Goal: Task Accomplishment & Management: Manage account settings

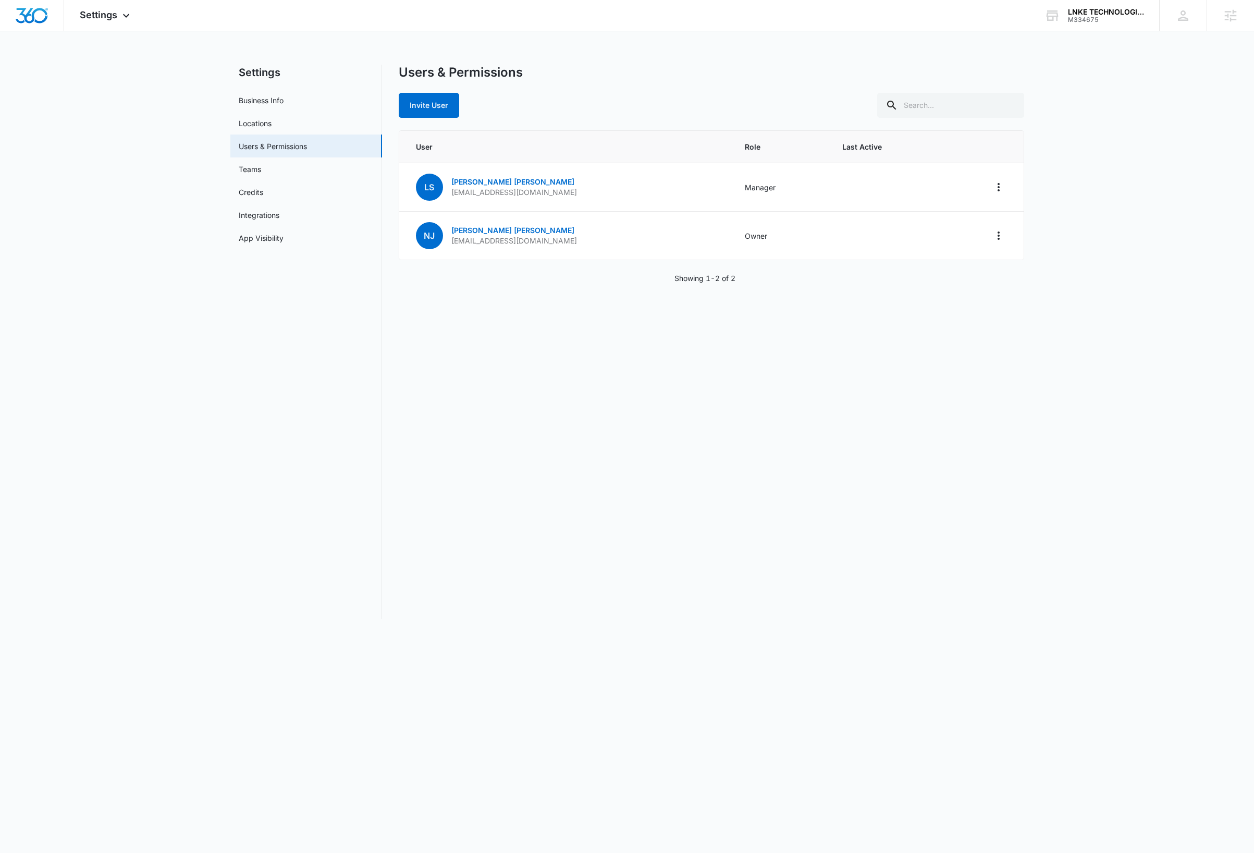
drag, startPoint x: 636, startPoint y: 446, endPoint x: 645, endPoint y: 371, distance: 75.6
click at [636, 445] on div "Users & Permissions Invite User User Role Last Active LS LaToya Stewart lstewar…" at bounding box center [712, 342] width 626 height 554
click at [528, 421] on div "Users & Permissions Invite User User Role Last Active LS LaToya Stewart lstewar…" at bounding box center [712, 342] width 626 height 554
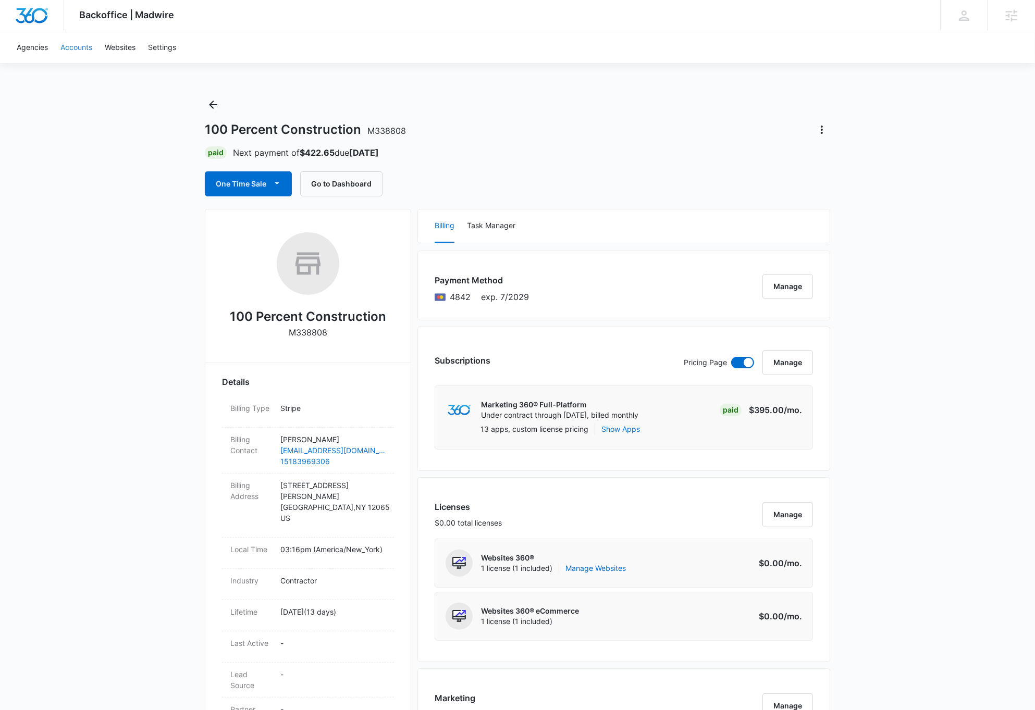
click at [71, 44] on link "Accounts" at bounding box center [76, 47] width 44 height 32
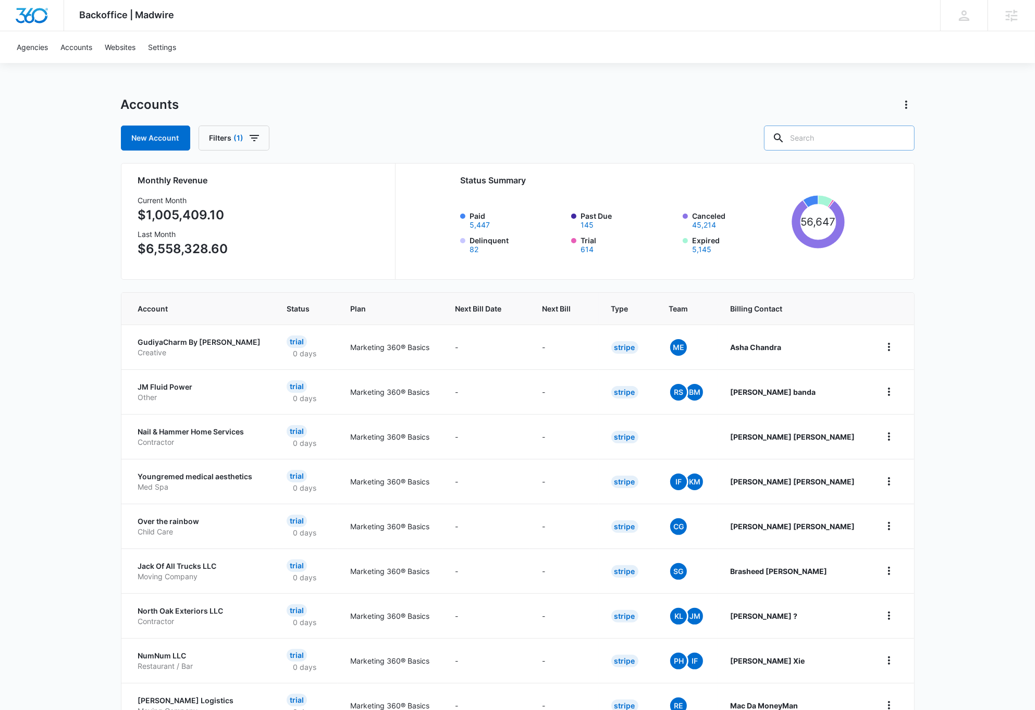
click at [865, 142] on input "text" at bounding box center [839, 138] width 151 height 25
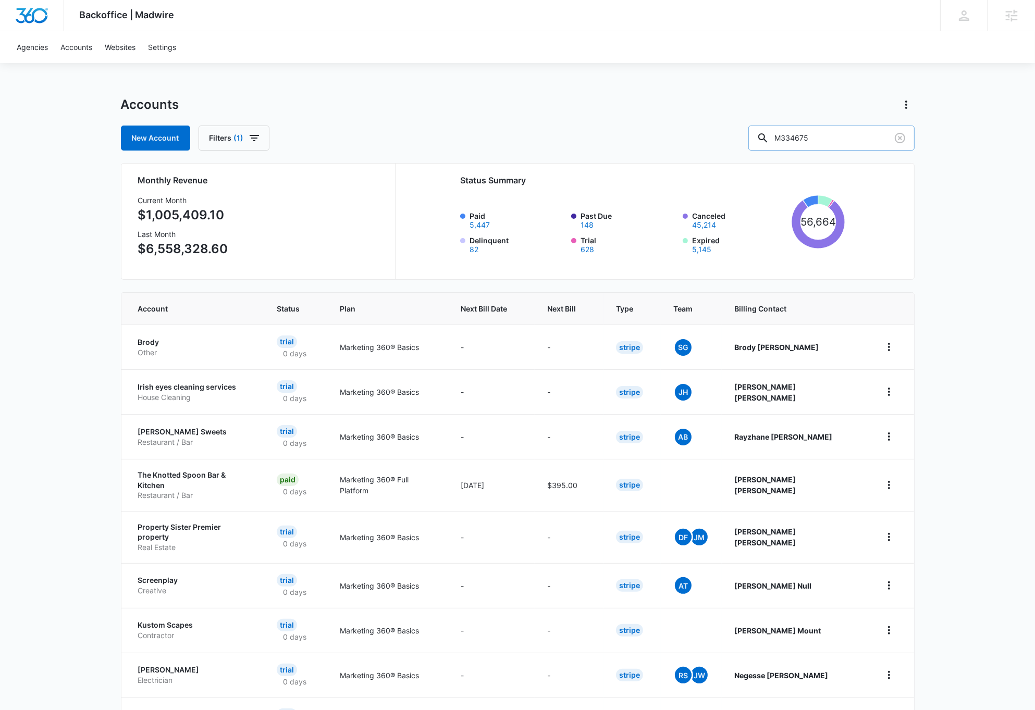
type input "M334675"
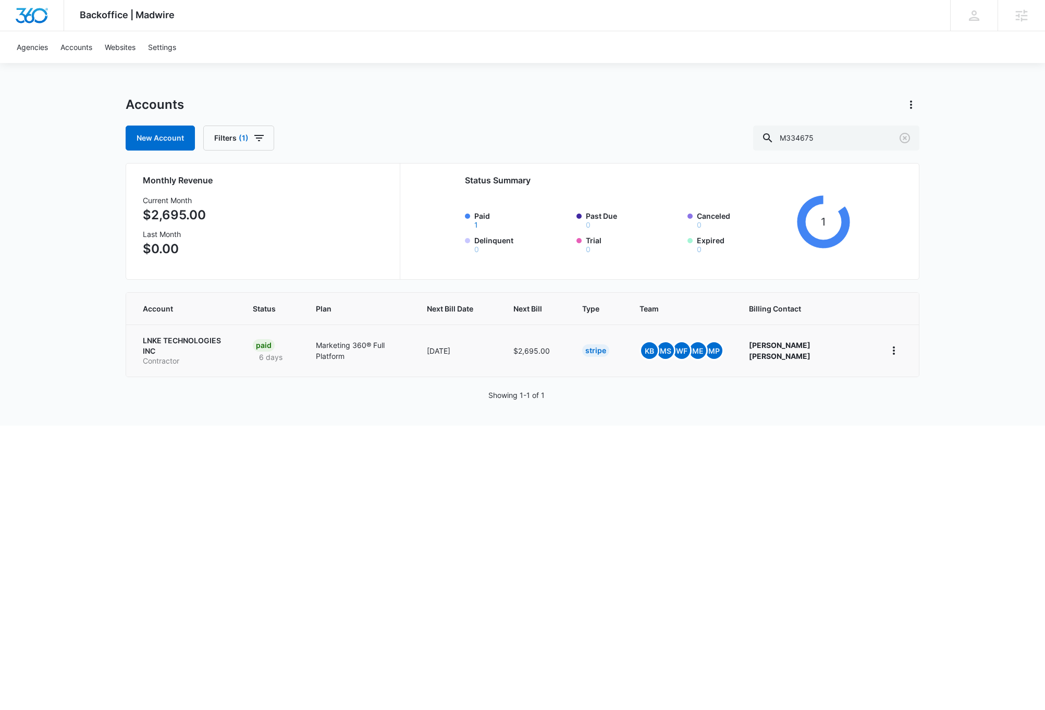
click at [197, 336] on td "LNKE TECHNOLOGIES INC Contractor" at bounding box center [183, 351] width 114 height 52
click at [199, 342] on p "LNKE TECHNOLOGIES INC" at bounding box center [185, 346] width 85 height 20
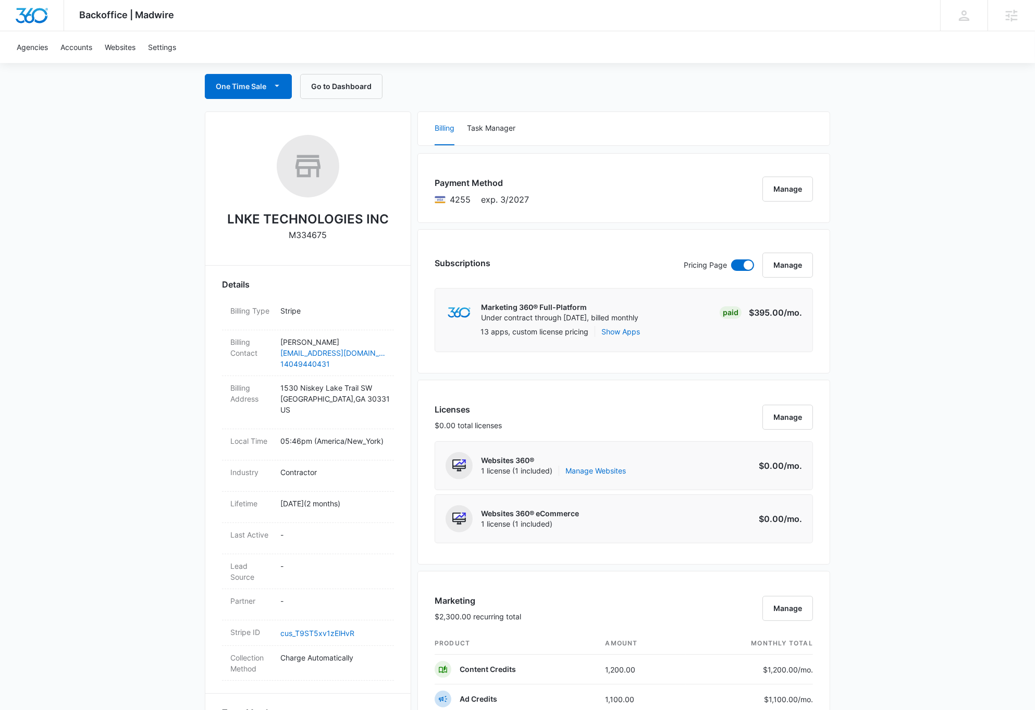
scroll to position [105, 0]
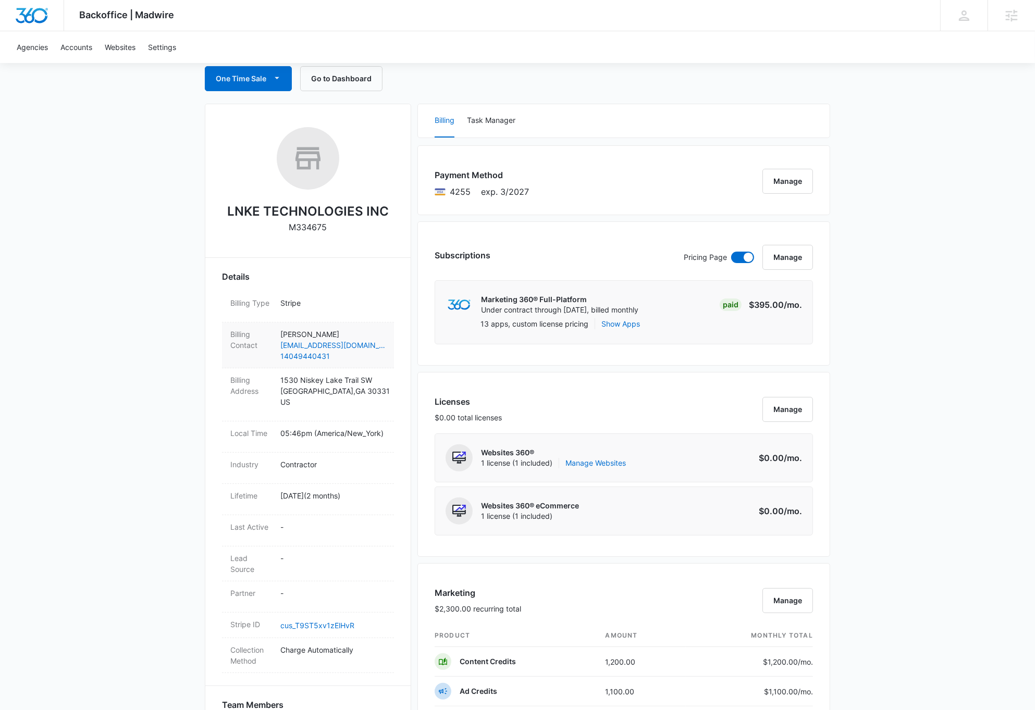
click at [392, 365] on div "Billing Contact Nate Jones naiones@inketech.com 14049440431" at bounding box center [308, 346] width 172 height 46
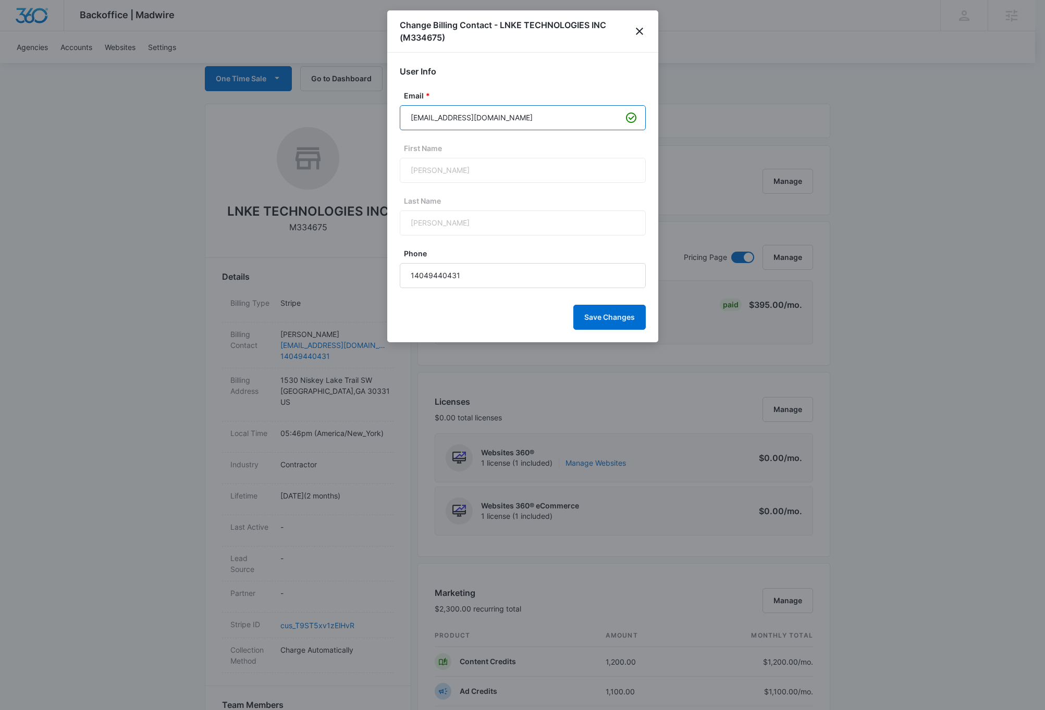
click at [420, 115] on input "naiones@inketech.com" at bounding box center [523, 117] width 246 height 25
type input "najones@inketech.com"
click at [607, 316] on button "Save Changes" at bounding box center [609, 317] width 72 height 25
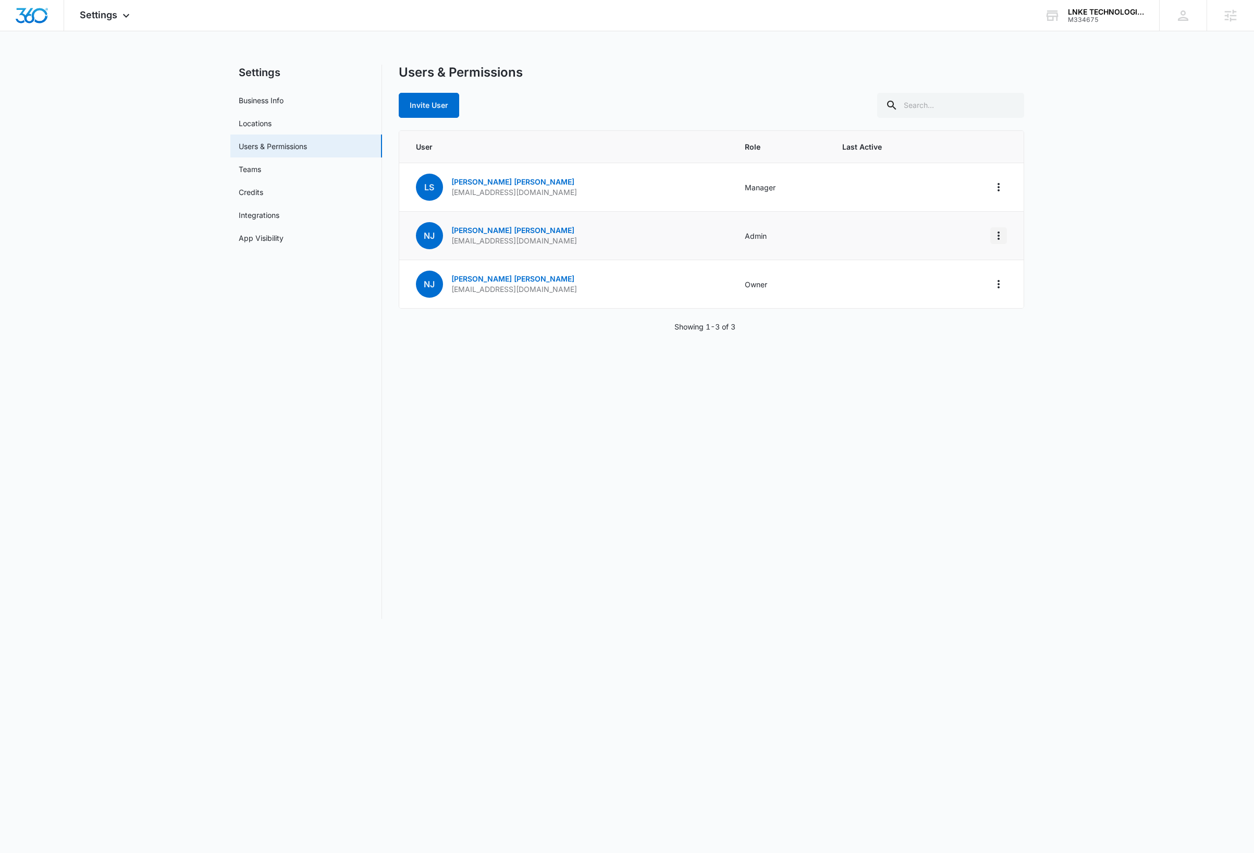
click at [1002, 236] on icon "Actions" at bounding box center [998, 235] width 13 height 13
click at [925, 300] on div "Remove User" at bounding box center [934, 296] width 94 height 7
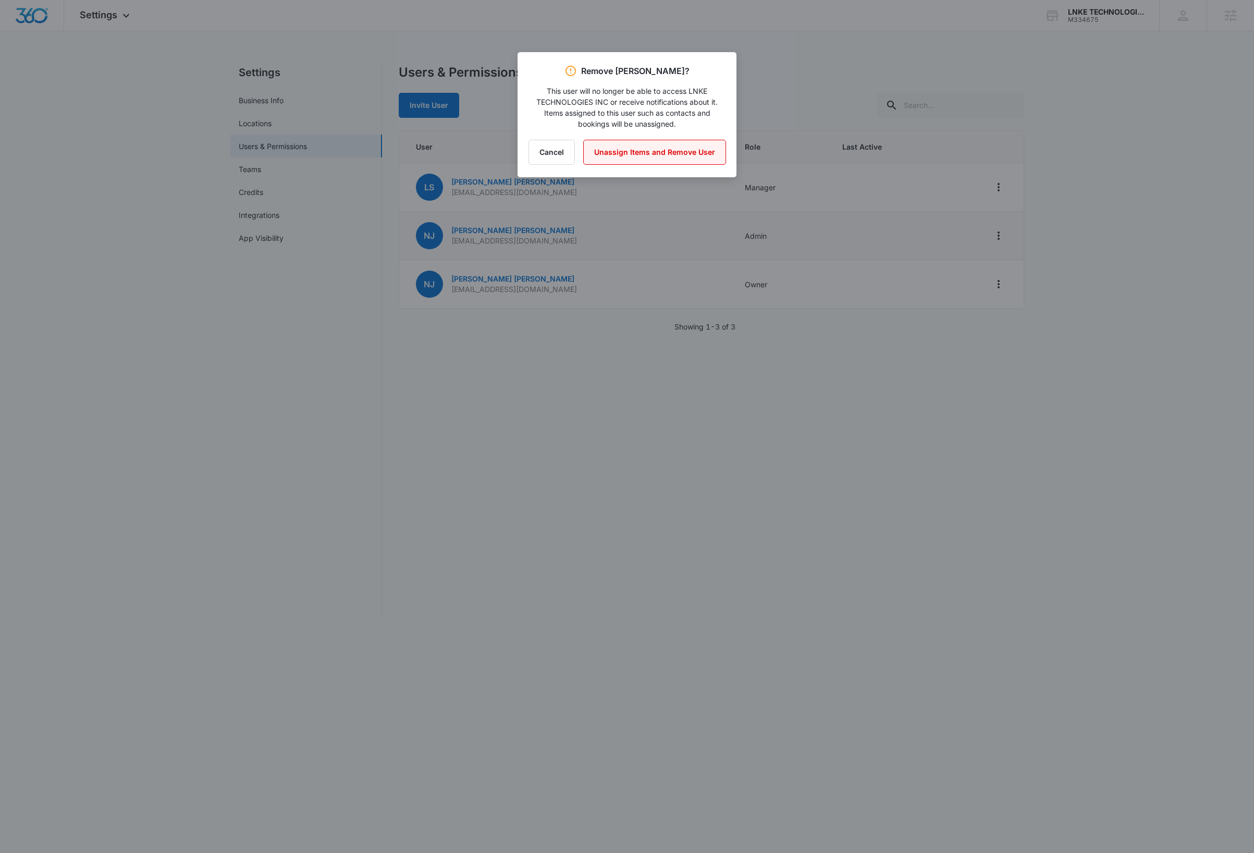
click at [642, 152] on button "Unassign Items and Remove User" at bounding box center [654, 152] width 143 height 25
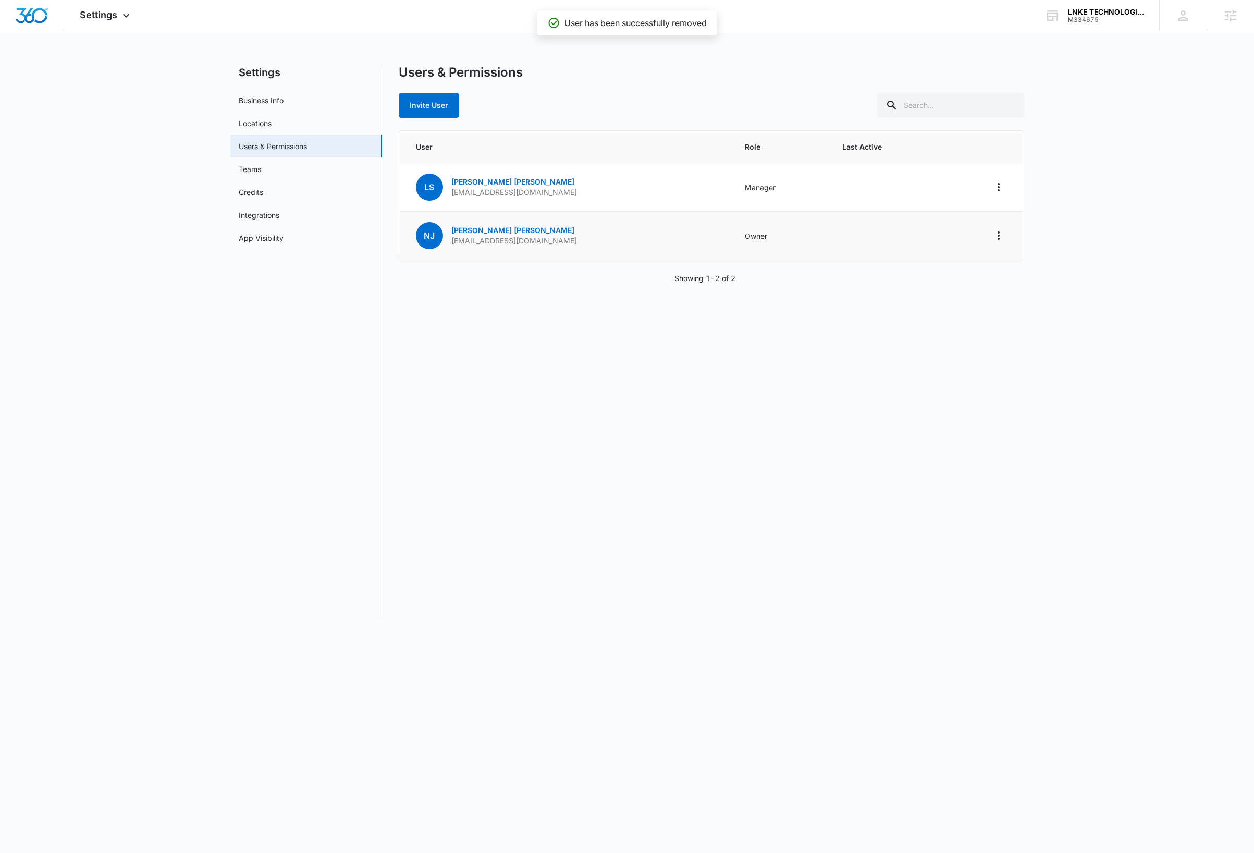
click at [532, 432] on div "Users & Permissions Invite User User Role Last Active LS LaToya Stewart lstewar…" at bounding box center [712, 342] width 626 height 554
click at [1111, 14] on div "LNKE TECHNOLOGIES INC" at bounding box center [1106, 12] width 76 height 8
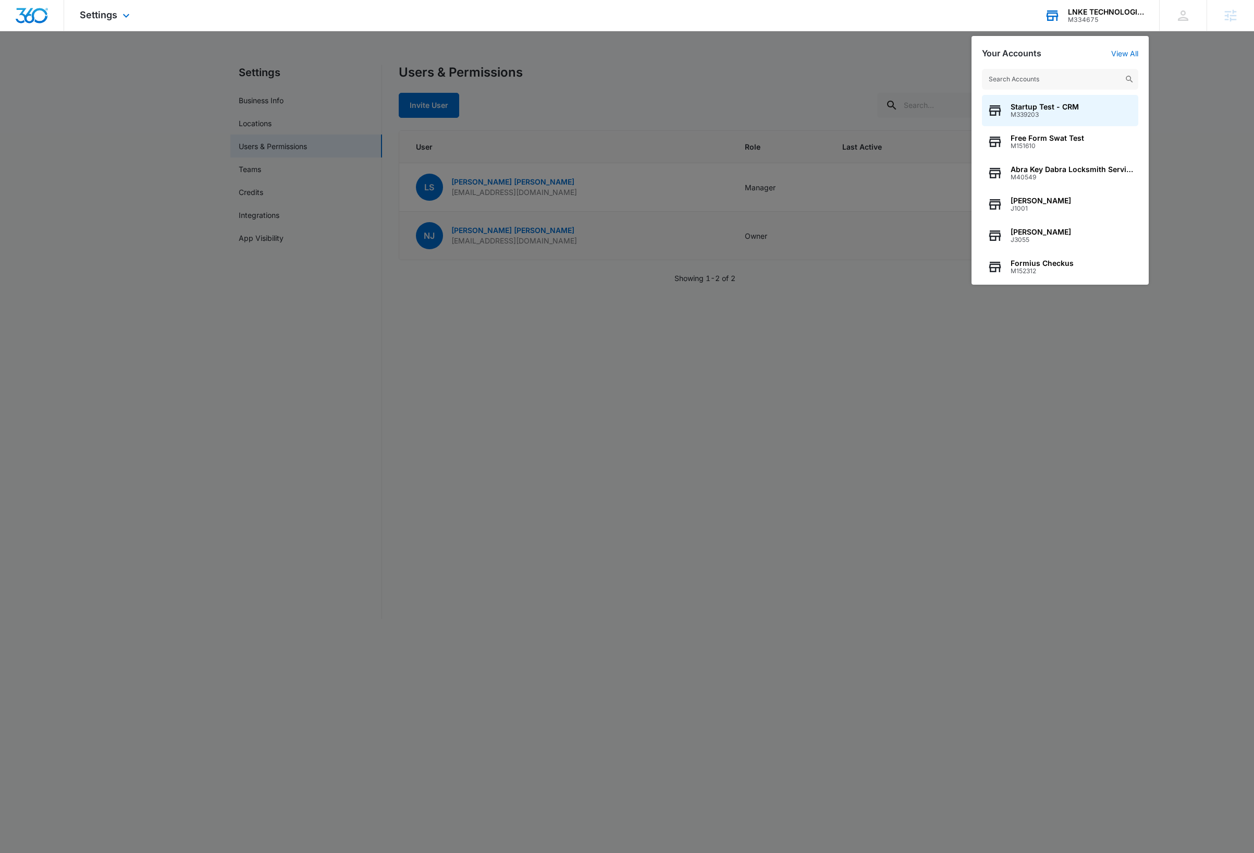
click at [1061, 81] on input "text" at bounding box center [1060, 79] width 156 height 21
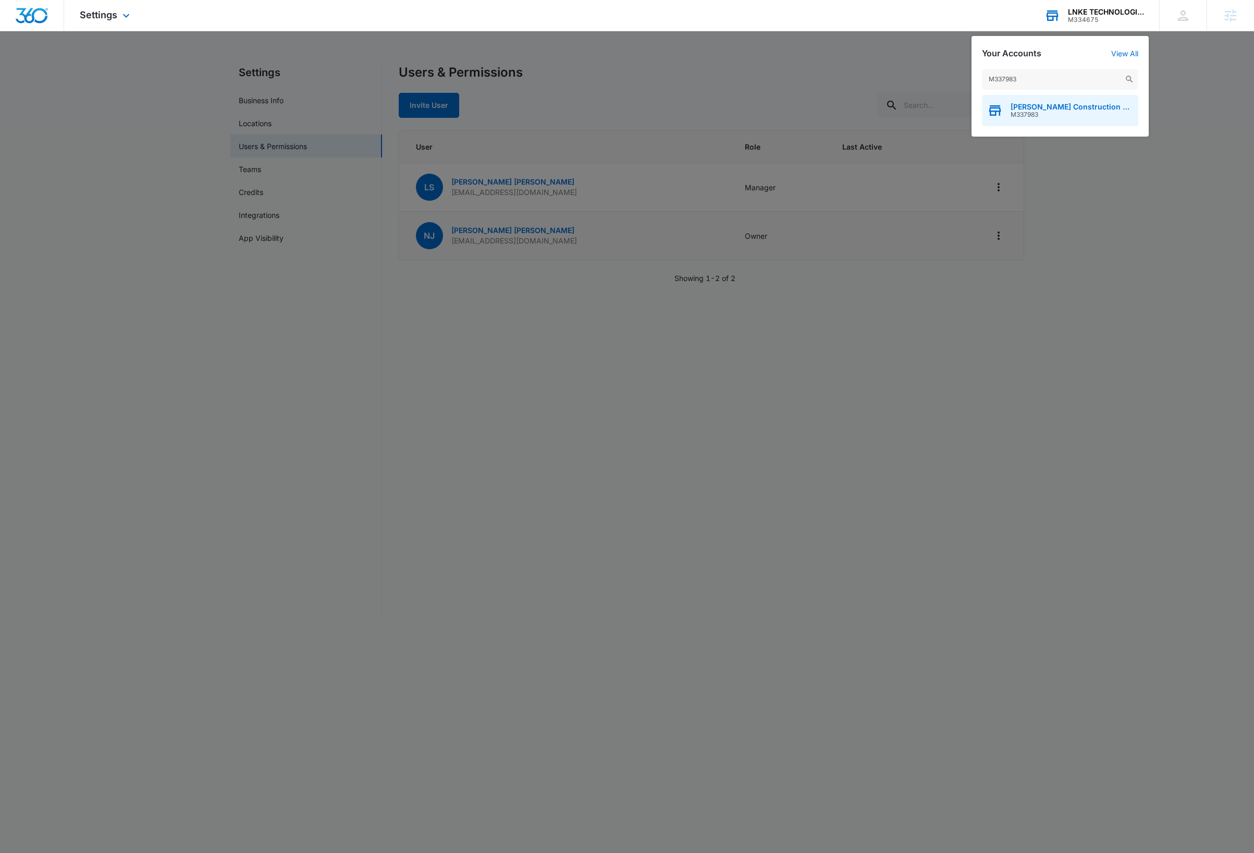
type input "M337983"
click at [1039, 107] on span "[PERSON_NAME] Construction LLC" at bounding box center [1072, 107] width 122 height 8
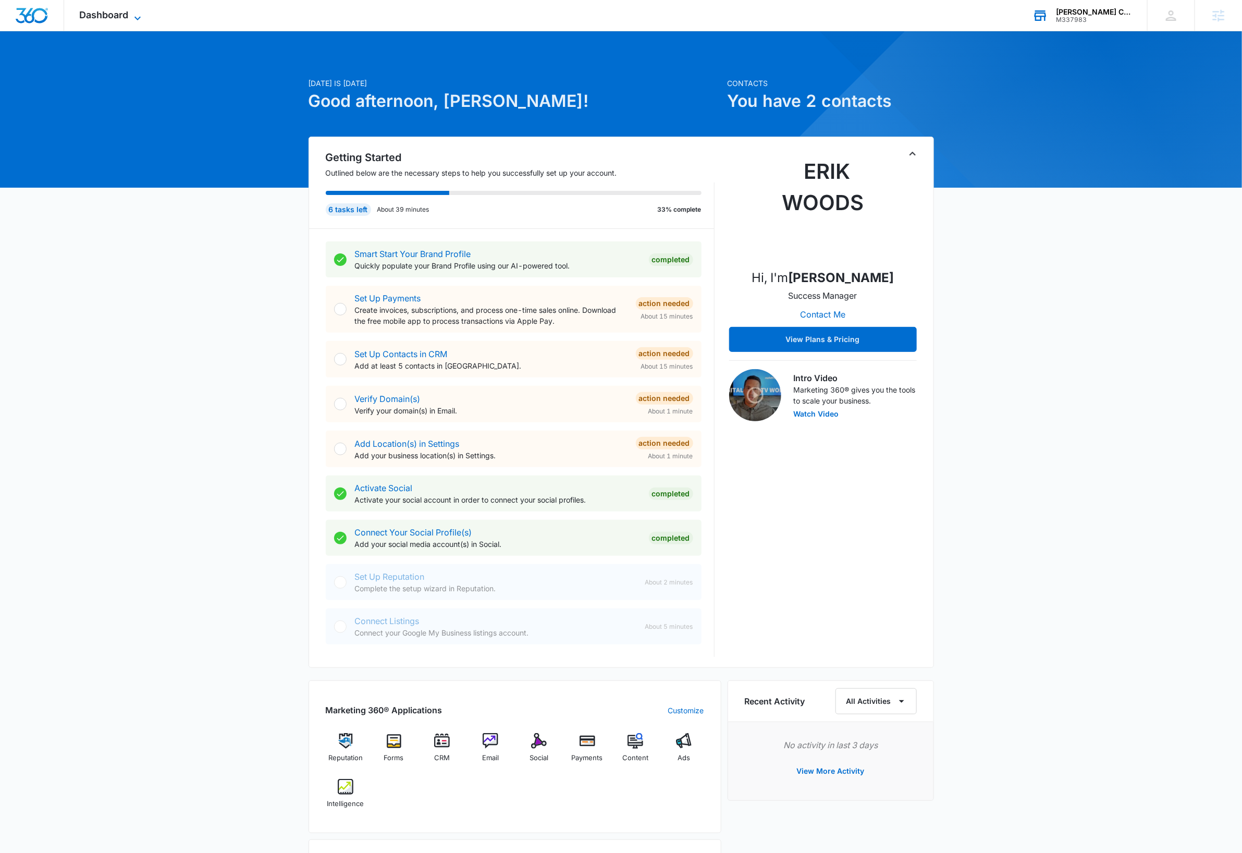
click at [137, 15] on icon at bounding box center [137, 18] width 13 height 13
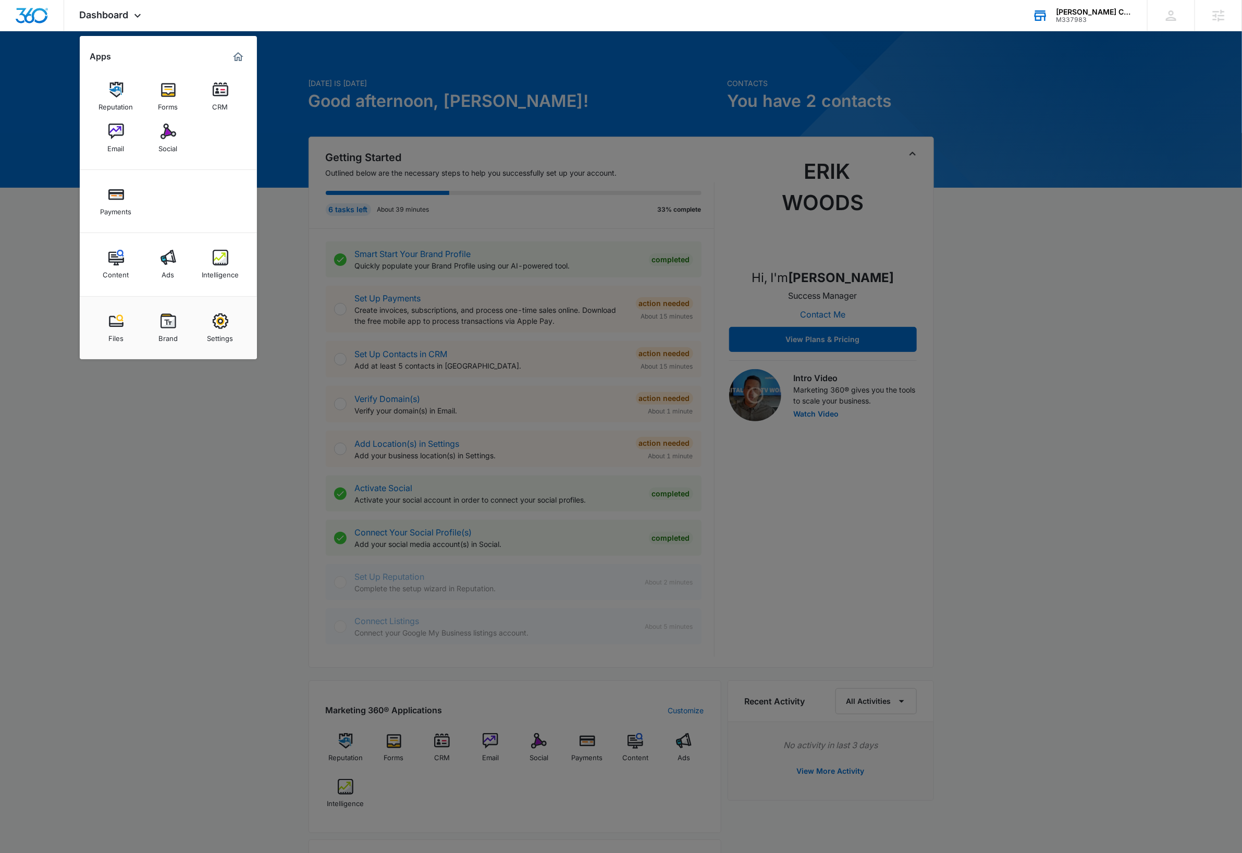
click at [217, 328] on img at bounding box center [221, 321] width 16 height 16
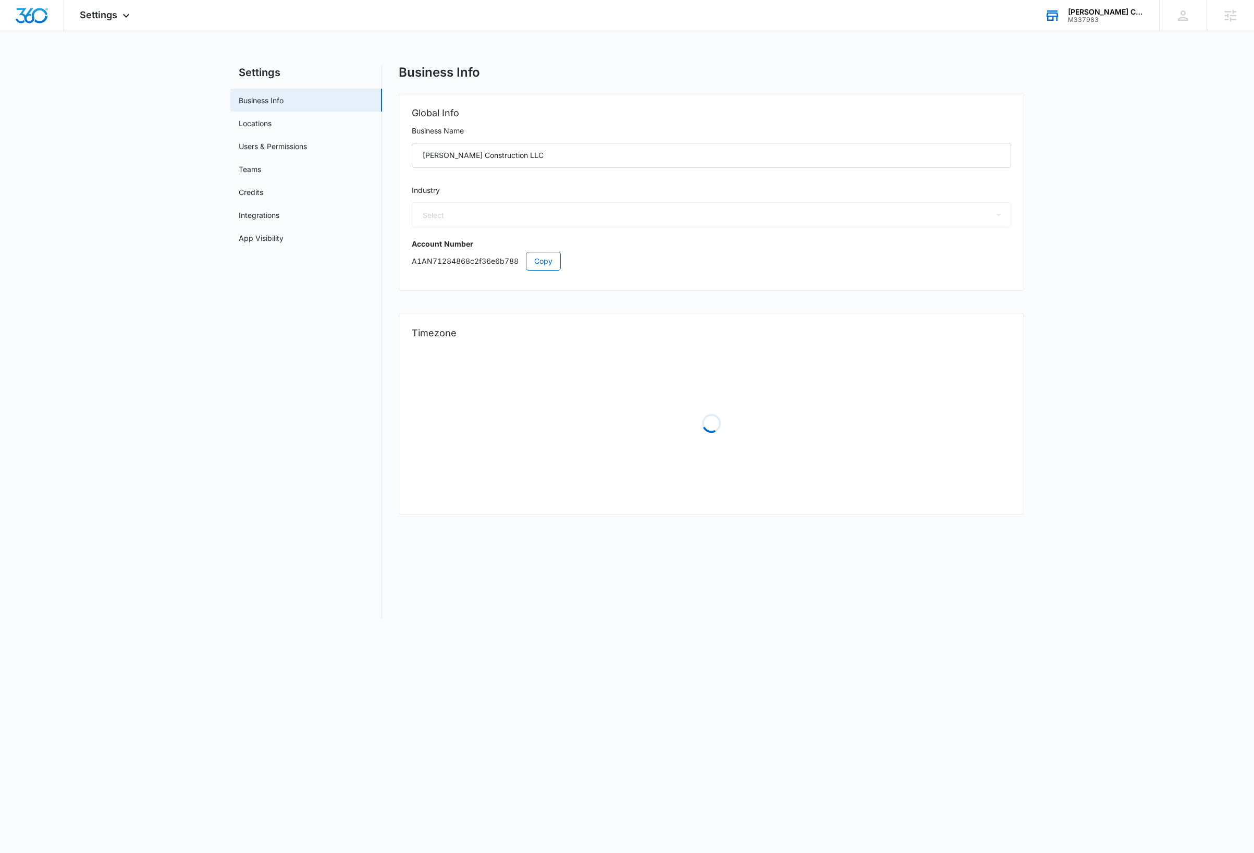
select select "6"
select select "US"
select select "America/Denver"
click at [280, 148] on link "Users & Permissions" at bounding box center [273, 146] width 68 height 11
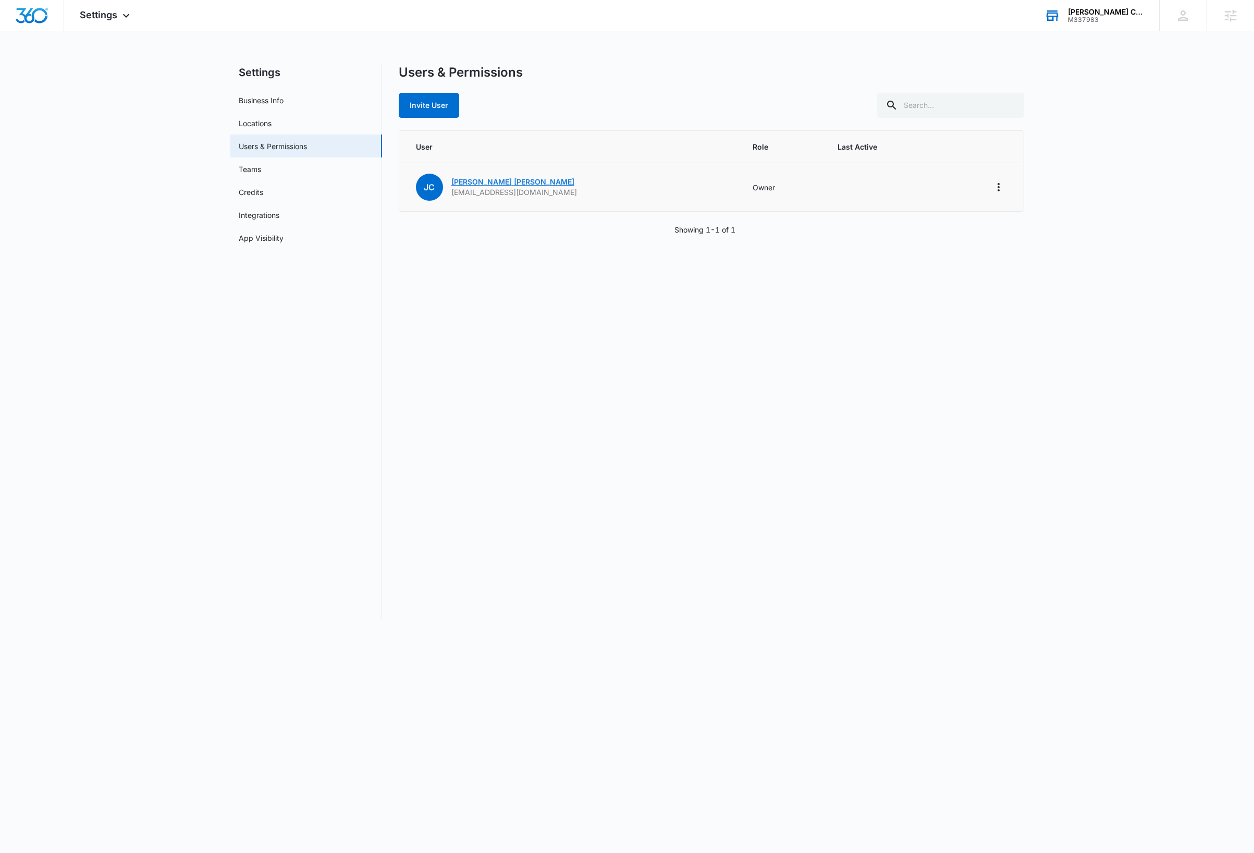
click at [506, 182] on link "Johnathon Cooper" at bounding box center [512, 181] width 123 height 9
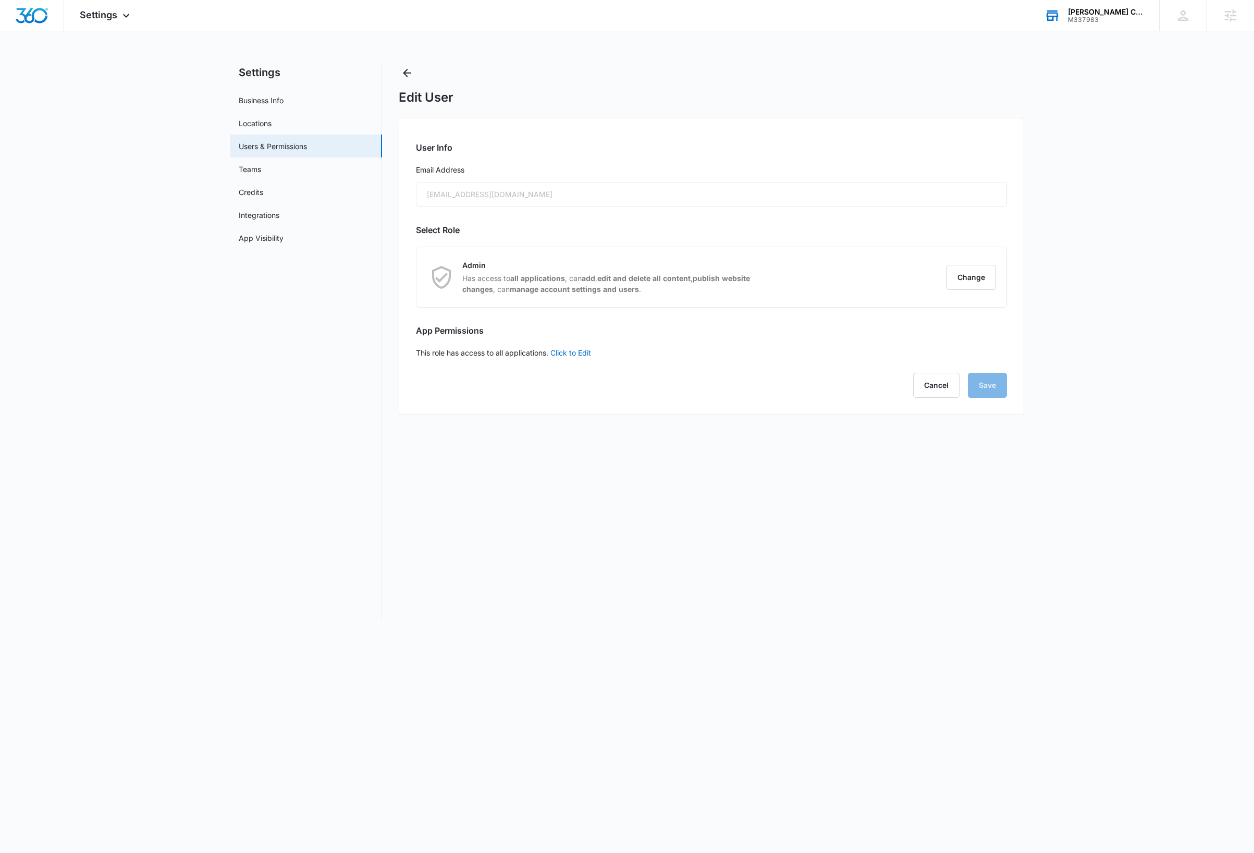
click at [546, 197] on div "[EMAIL_ADDRESS][DOMAIN_NAME]" at bounding box center [711, 194] width 591 height 25
click at [568, 559] on div "Edit User User Info Email Address jmaxfield@roofsbycooper.com Select Role Admin…" at bounding box center [712, 342] width 626 height 554
click at [586, 512] on div "Edit User User Info Email Address jmaxfield@roofsbycooper.com Select Role Admin…" at bounding box center [712, 342] width 626 height 554
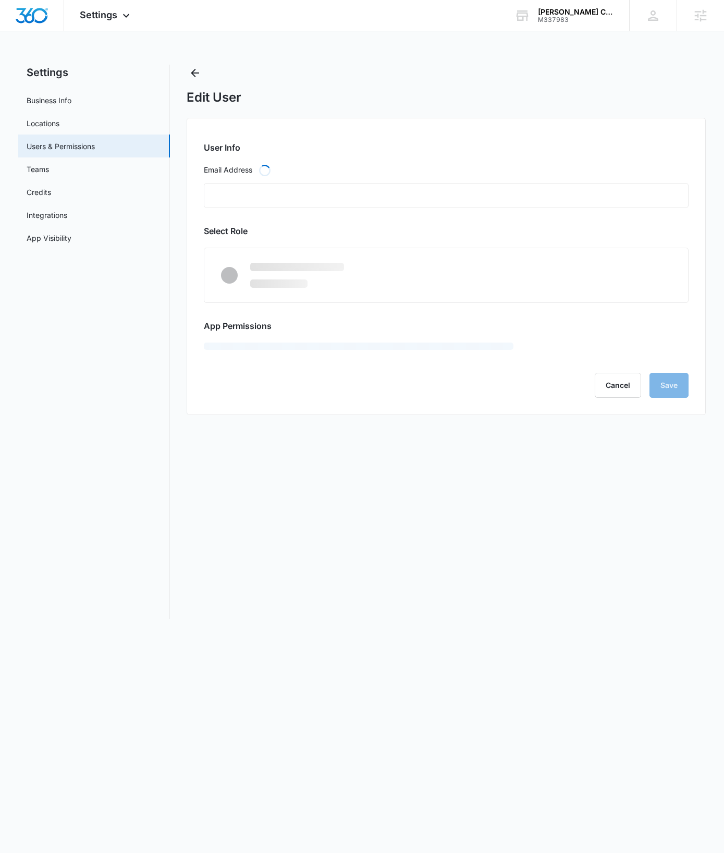
type input "[EMAIL_ADDRESS][DOMAIN_NAME]"
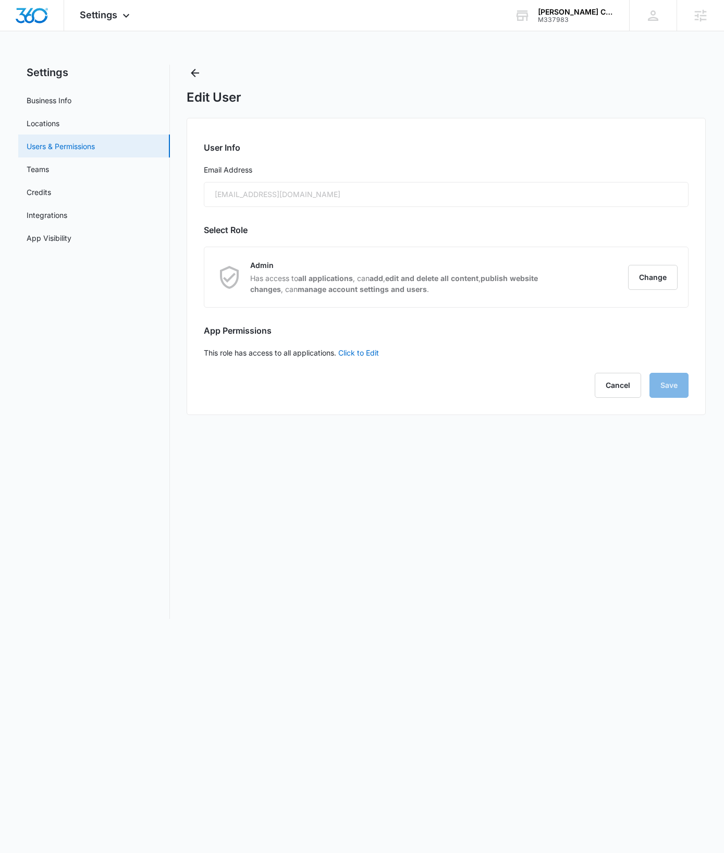
click at [78, 147] on link "Users & Permissions" at bounding box center [61, 146] width 68 height 11
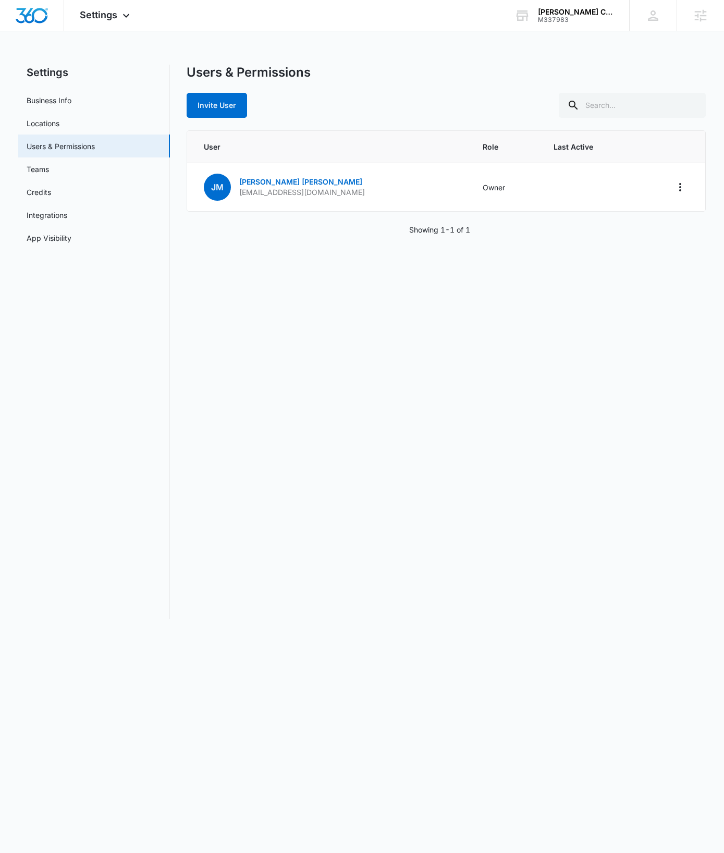
click at [296, 366] on div "Users & Permissions Invite User User Role Last Active [PERSON_NAME] [EMAIL_ADDR…" at bounding box center [447, 342] width 520 height 554
click at [40, 24] on div at bounding box center [32, 15] width 64 height 31
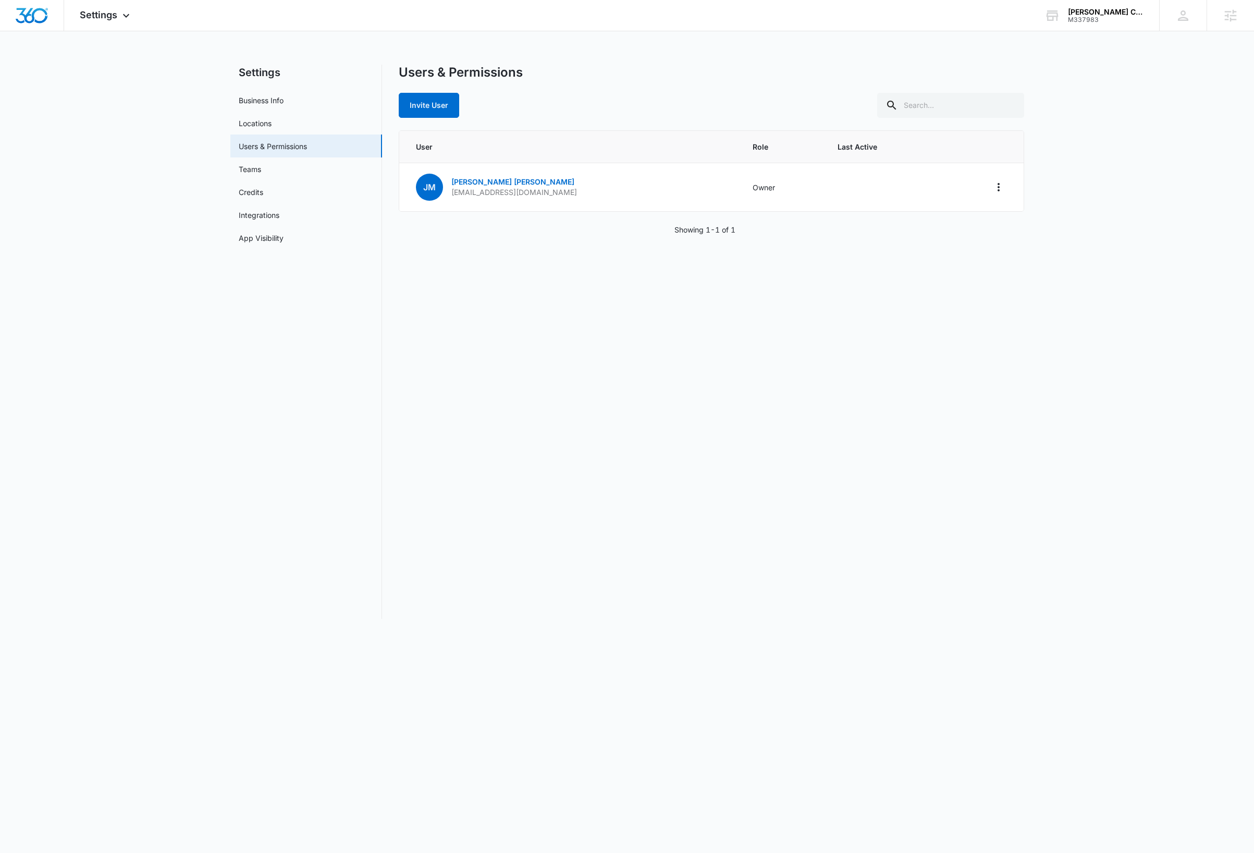
drag, startPoint x: 236, startPoint y: 498, endPoint x: 217, endPoint y: 455, distance: 47.6
click at [231, 487] on nav "Settings Business Info Locations Users & Permissions Teams Credits Integrations…" at bounding box center [306, 342] width 152 height 554
drag, startPoint x: 37, startPoint y: 14, endPoint x: 34, endPoint y: 54, distance: 40.3
click at [37, 15] on img "Dashboard" at bounding box center [31, 16] width 33 height 16
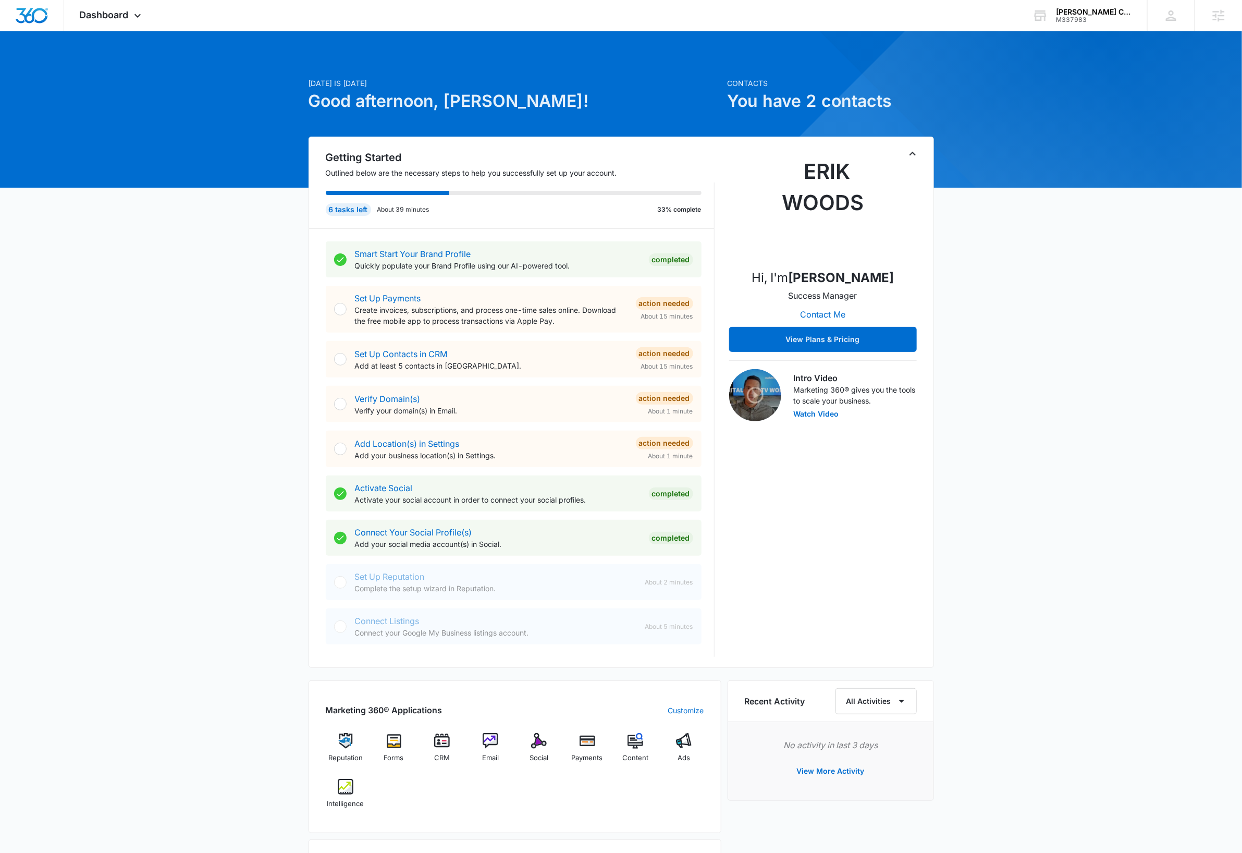
click at [724, 304] on div "[DATE] is [DATE] Good afternoon, [PERSON_NAME]! Contacts You have 2 contacts Ge…" at bounding box center [621, 607] width 1242 height 1126
